Goal: Information Seeking & Learning: Learn about a topic

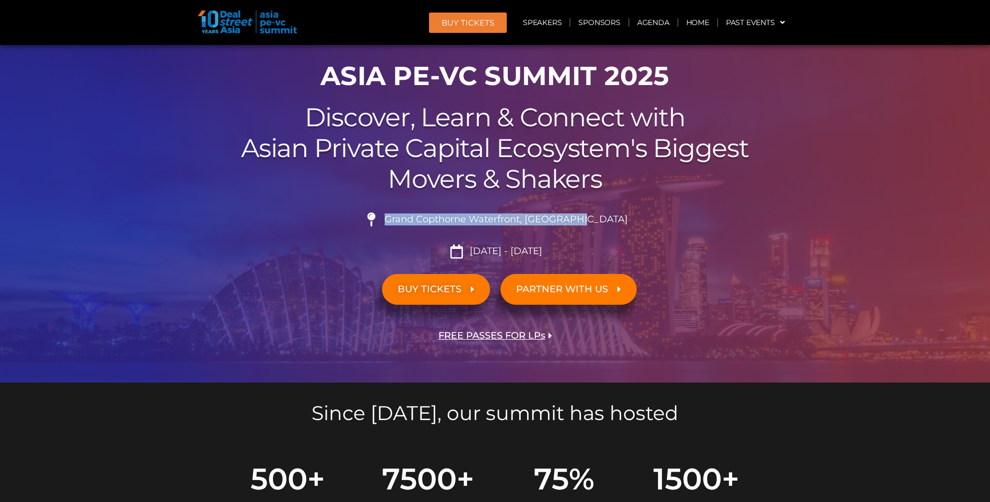
scroll to position [52, 0]
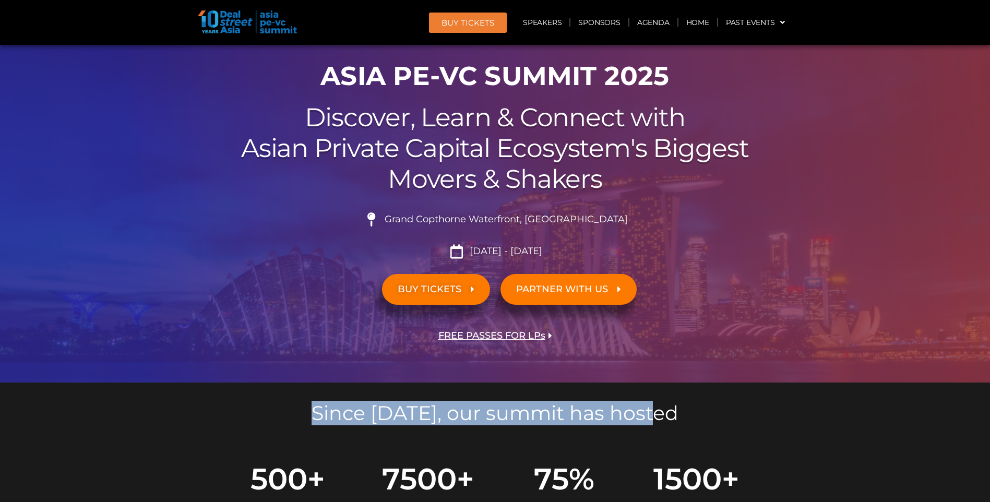
drag, startPoint x: 325, startPoint y: 418, endPoint x: 685, endPoint y: 419, distance: 360.2
click at [685, 419] on h5 "Since [DATE], our summit has hosted" at bounding box center [495, 414] width 585 height 20
drag, startPoint x: 682, startPoint y: 418, endPoint x: 200, endPoint y: 418, distance: 482.3
click at [200, 418] on div "Since [DATE], our summit has hosted" at bounding box center [495, 411] width 595 height 57
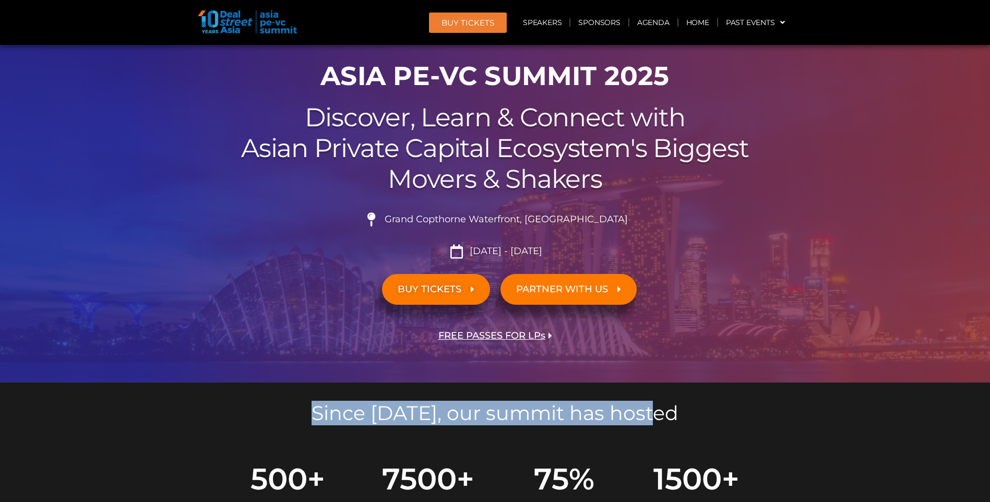
drag, startPoint x: 200, startPoint y: 418, endPoint x: 324, endPoint y: 420, distance: 124.3
click at [324, 420] on h5 "Since [DATE], our summit has hosted" at bounding box center [495, 414] width 585 height 20
drag, startPoint x: 324, startPoint y: 415, endPoint x: 731, endPoint y: 416, distance: 406.7
click at [731, 416] on h5 "Since [DATE], our summit has hosted" at bounding box center [495, 414] width 585 height 20
click at [731, 414] on h5 "Since [DATE], our summit has hosted" at bounding box center [495, 414] width 585 height 20
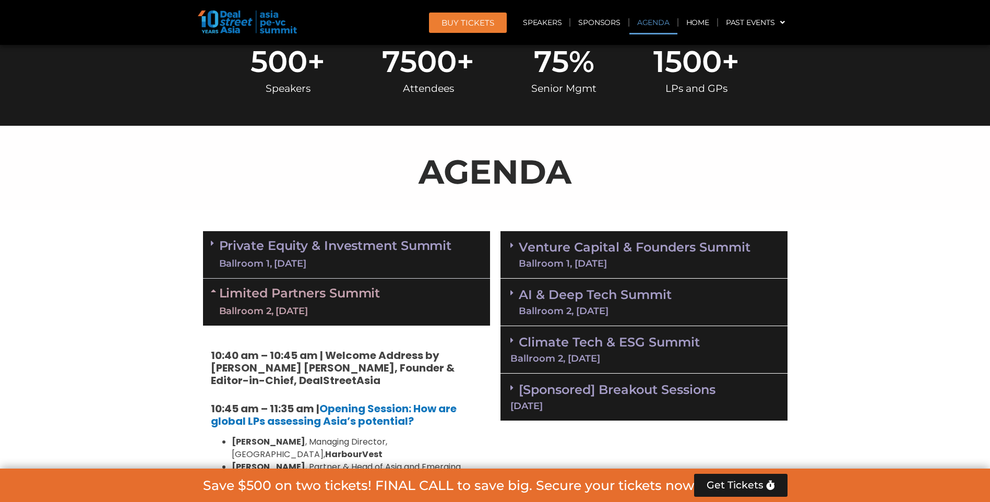
scroll to position [626, 0]
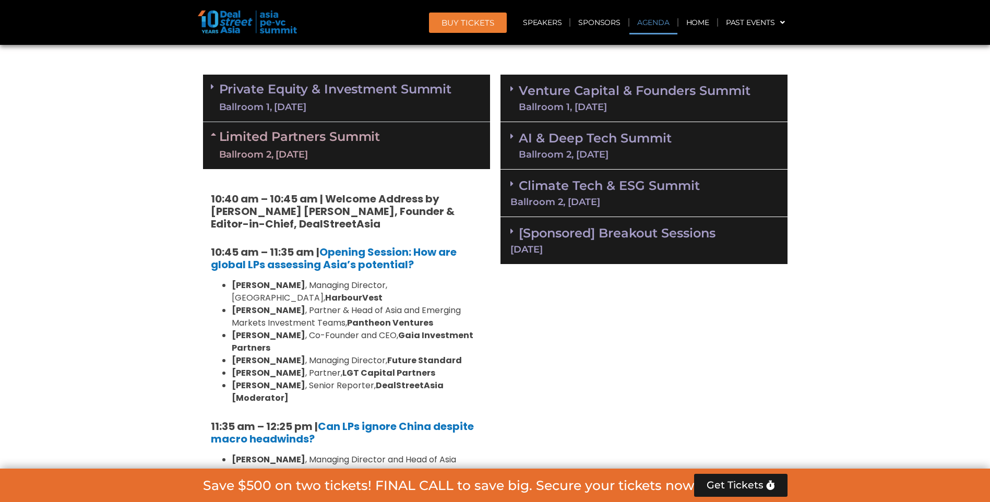
click at [317, 137] on link "Limited Partners [GEOGRAPHIC_DATA] 2, [DATE]" at bounding box center [299, 145] width 161 height 31
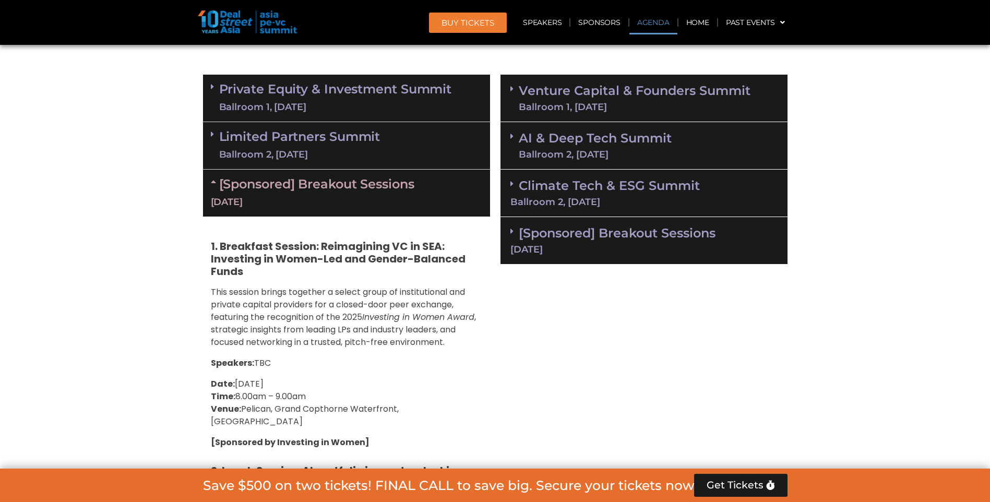
click at [321, 128] on div "Limited Partners [GEOGRAPHIC_DATA] 2, [DATE]" at bounding box center [346, 146] width 287 height 48
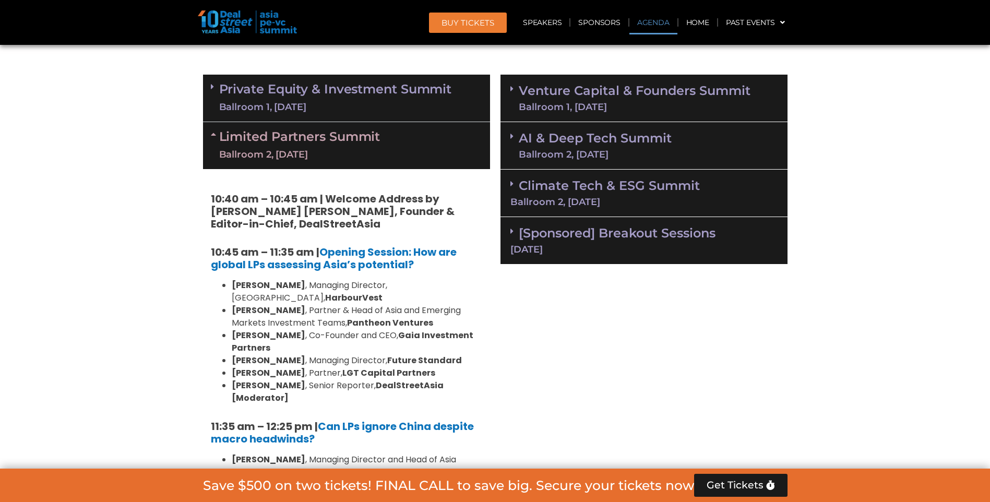
click at [321, 128] on div "Limited Partners [GEOGRAPHIC_DATA] 2, [DATE]" at bounding box center [346, 145] width 287 height 47
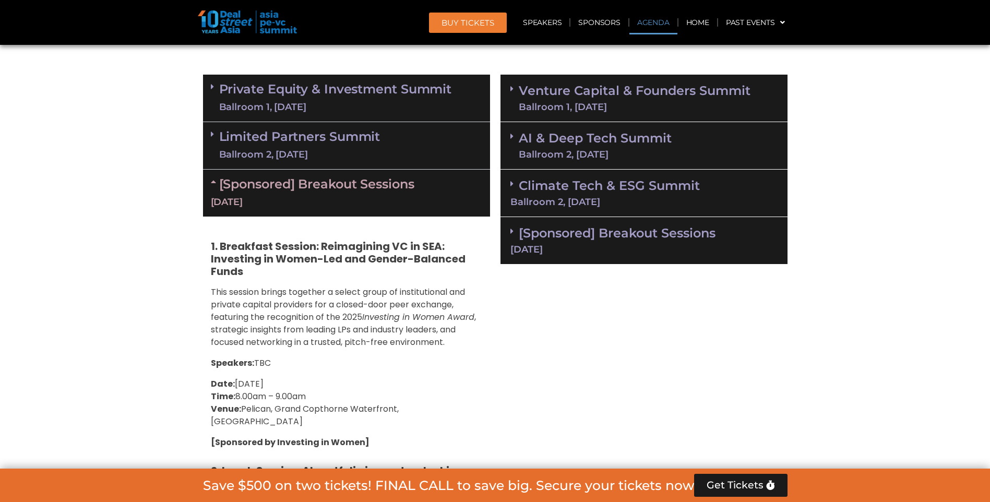
click at [322, 110] on div "Ballroom 1, [DATE]" at bounding box center [335, 107] width 233 height 13
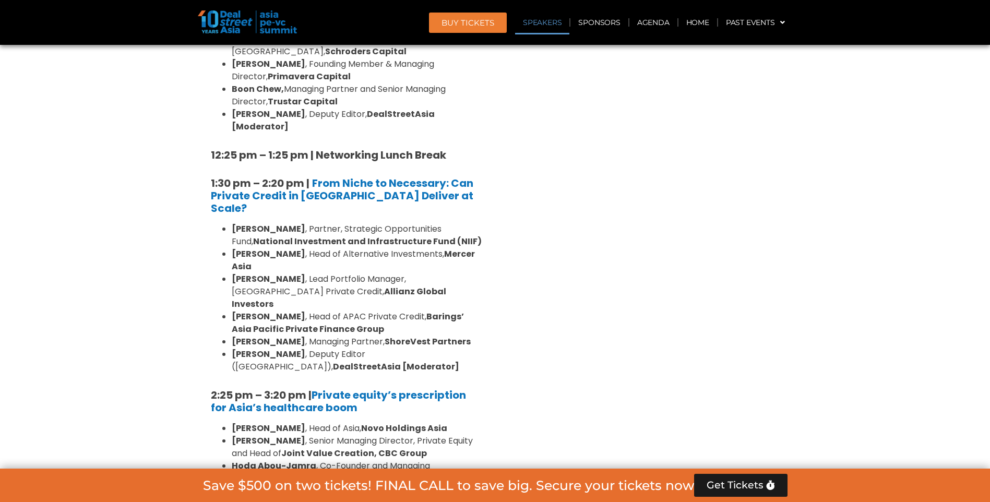
scroll to position [1305, 0]
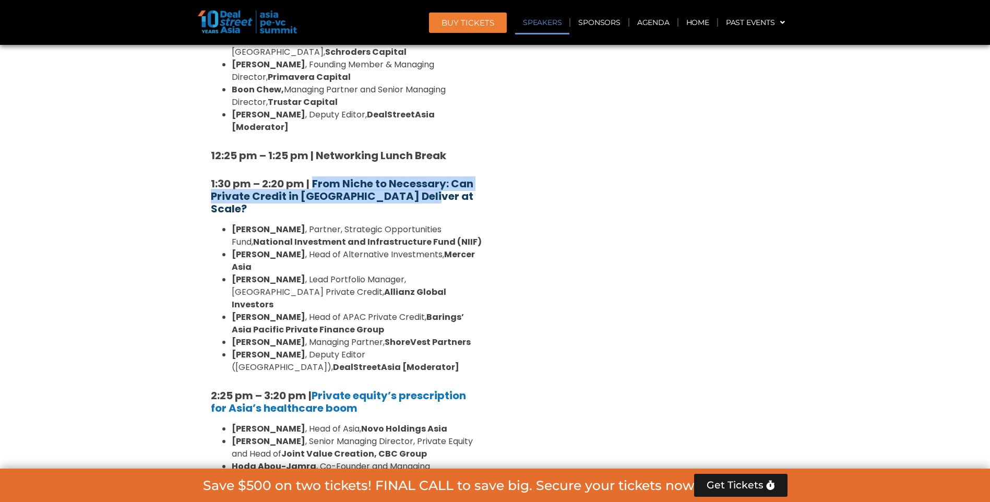
drag, startPoint x: 459, startPoint y: 127, endPoint x: 315, endPoint y: 107, distance: 144.9
click at [315, 177] on h5 "1:30 pm – 2:20 pm | From Niche to Necessary: Can Private Credit in [GEOGRAPHIC_…" at bounding box center [346, 196] width 271 height 38
copy strong "From Niche to Necessary: Can Private Credit in [GEOGRAPHIC_DATA] Deliver at Sca…"
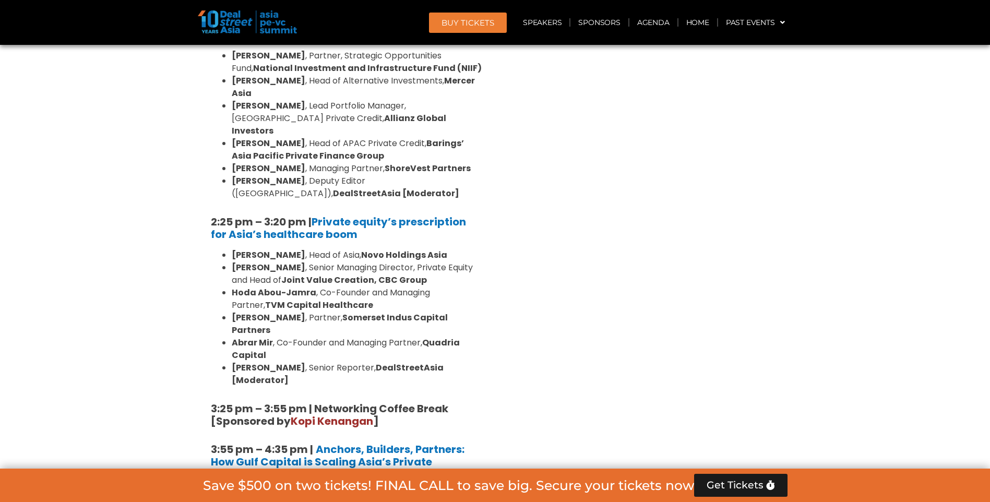
scroll to position [1462, 0]
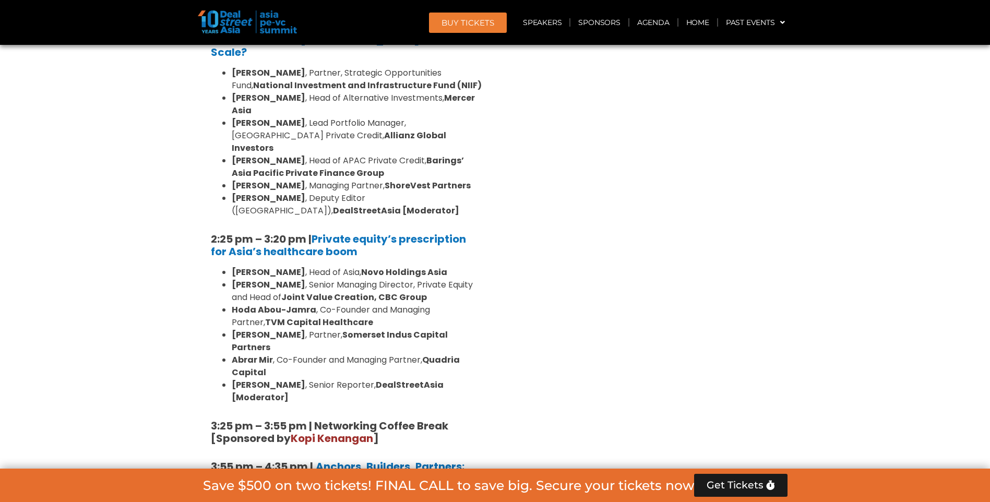
drag, startPoint x: 589, startPoint y: 222, endPoint x: 284, endPoint y: 194, distance: 306.1
drag, startPoint x: 284, startPoint y: 194, endPoint x: 673, endPoint y: 223, distance: 390.0
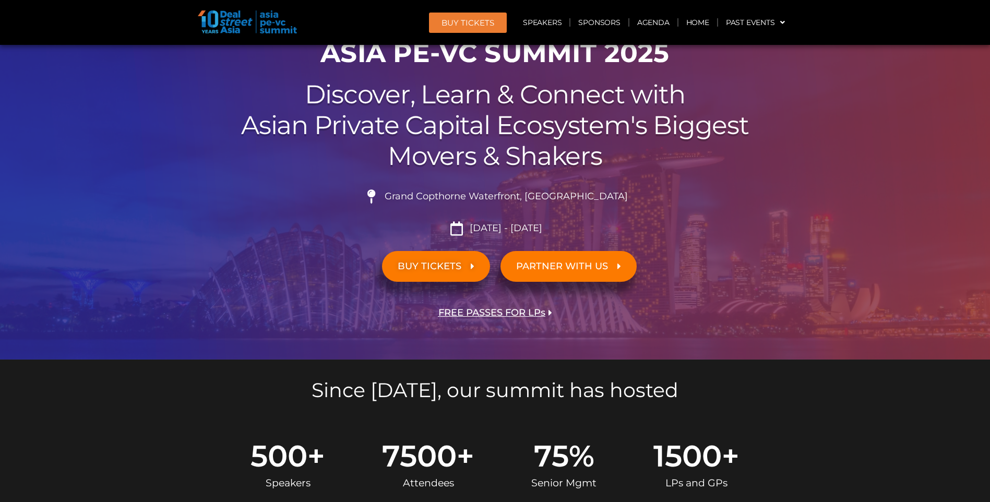
scroll to position [0, 0]
